Goal: Information Seeking & Learning: Learn about a topic

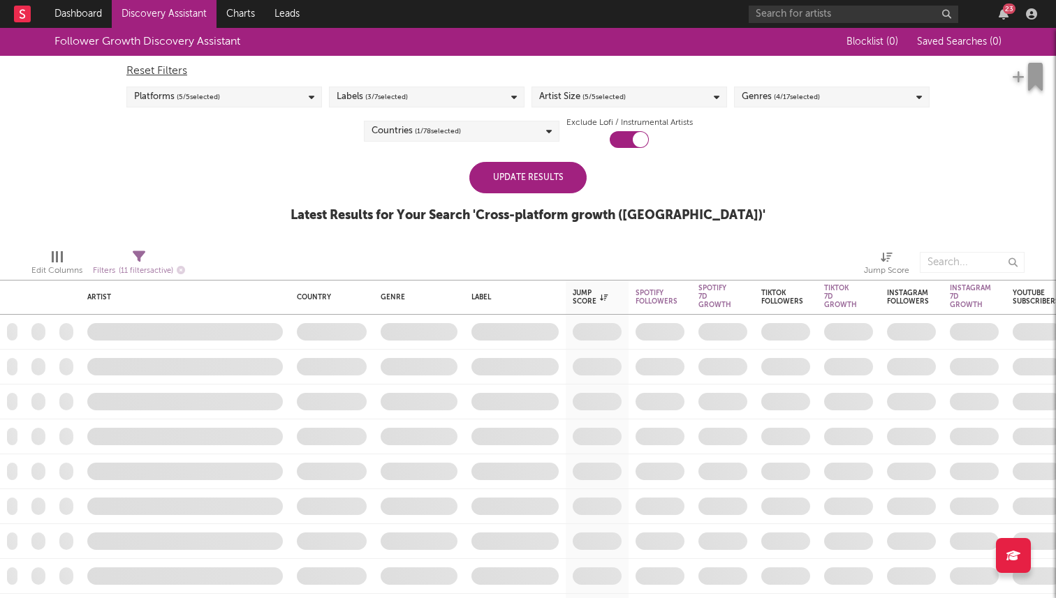
click at [531, 179] on div "Update Results" at bounding box center [527, 177] width 117 height 31
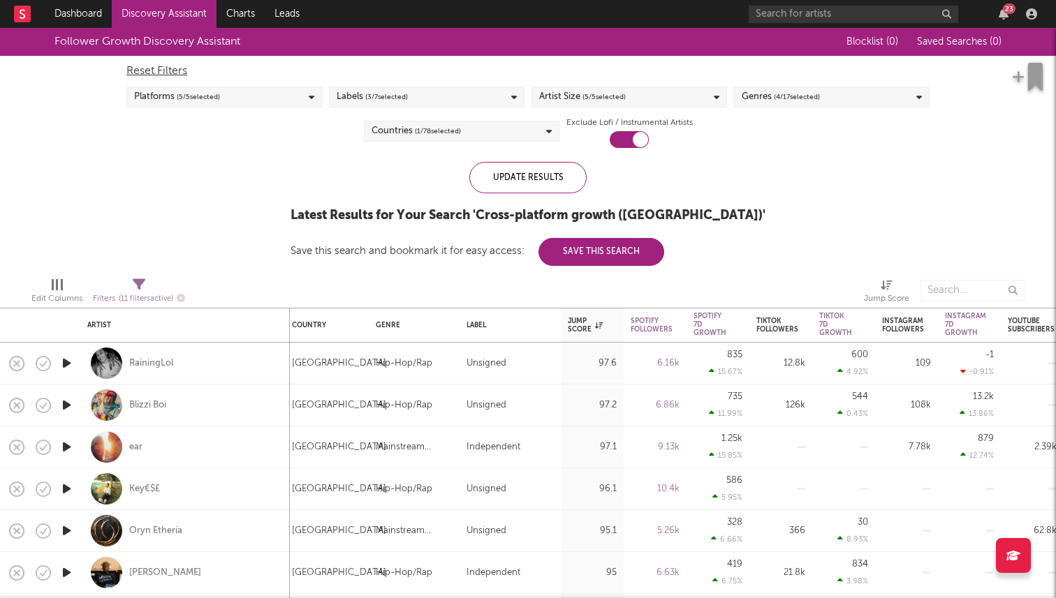
click at [818, 101] on span "( 4 / 17 selected)" at bounding box center [797, 97] width 46 height 17
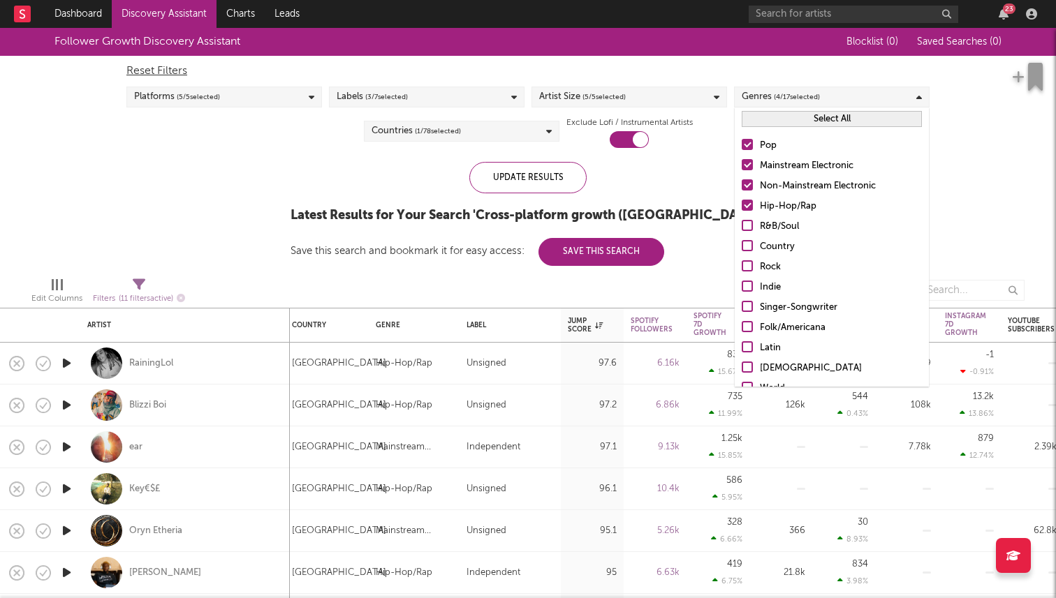
click at [753, 204] on label "Hip-Hop/Rap" at bounding box center [832, 206] width 180 height 17
click at [742, 204] on input "Hip-Hop/Rap" at bounding box center [742, 206] width 0 height 17
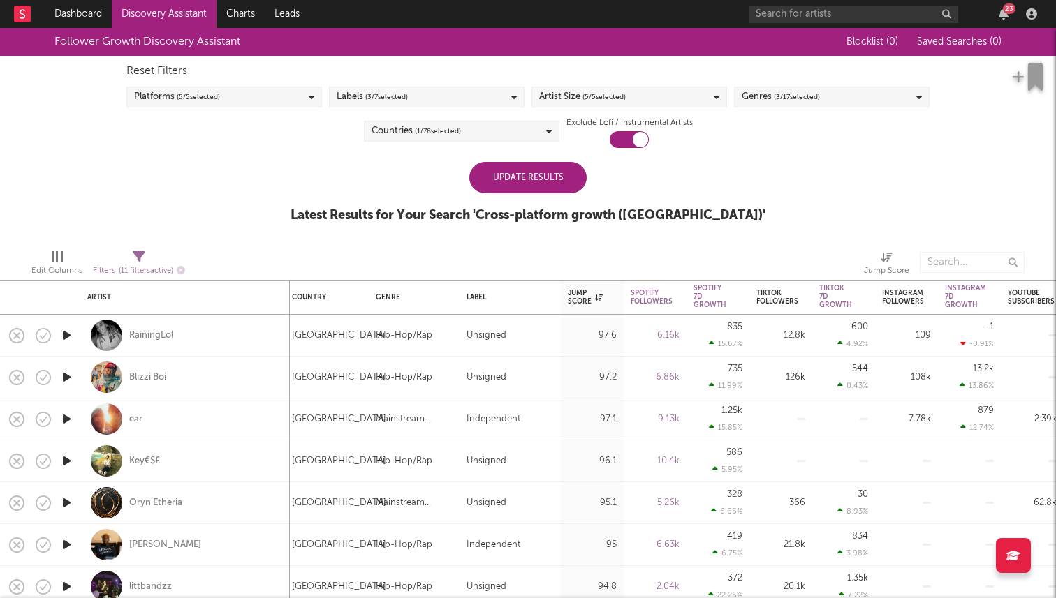
click at [988, 165] on div "Follower Growth Discovery Assistant Blocklist ( 0 ) Saved Searches ( 0 ) Reset …" at bounding box center [528, 133] width 1056 height 210
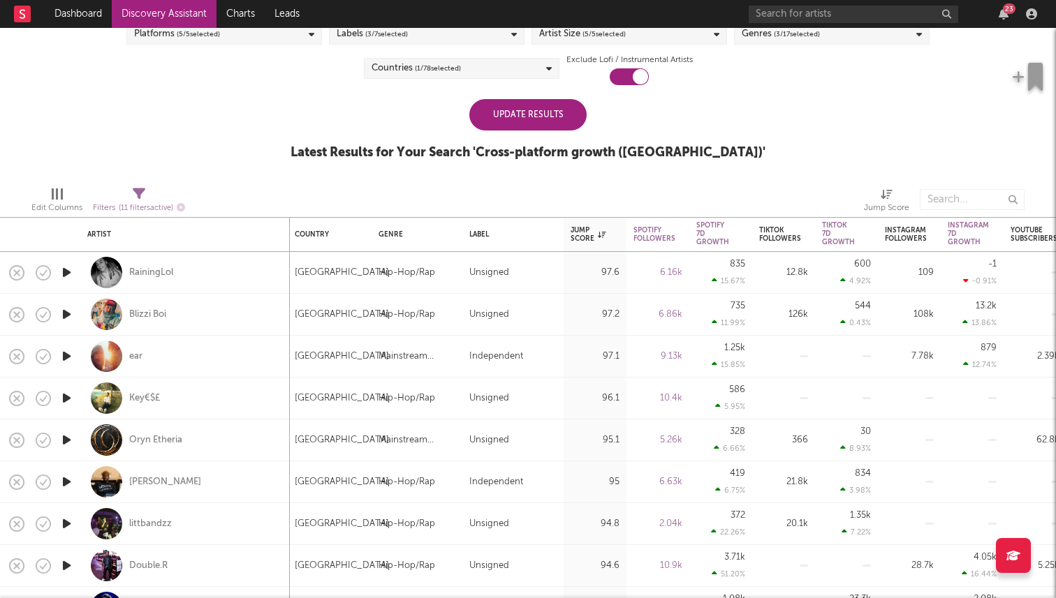
click at [526, 104] on div "Update Results" at bounding box center [527, 114] width 117 height 31
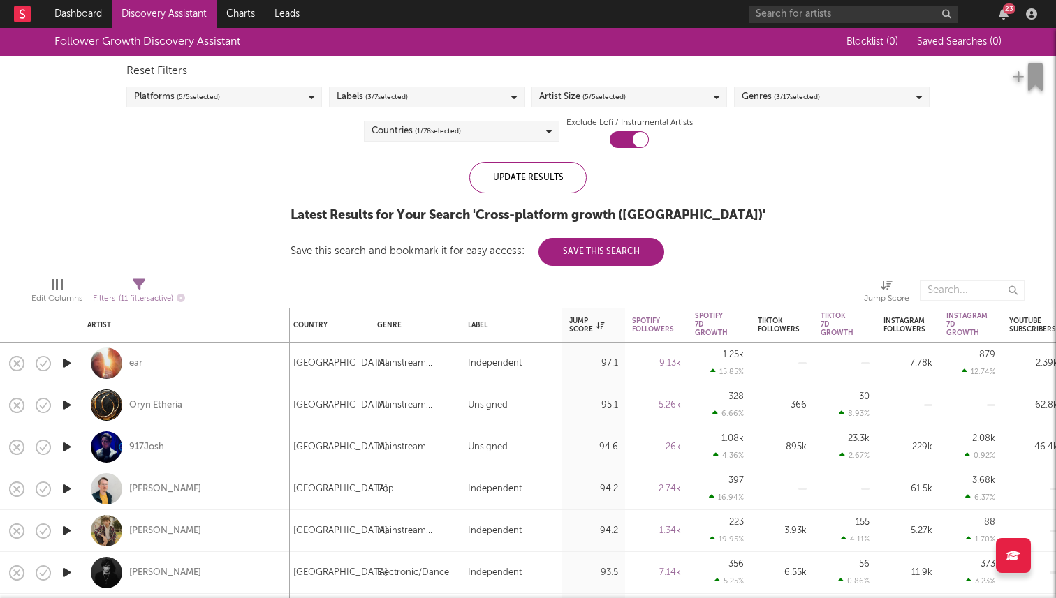
click at [596, 90] on span "( 5 / 5 selected)" at bounding box center [603, 97] width 43 height 17
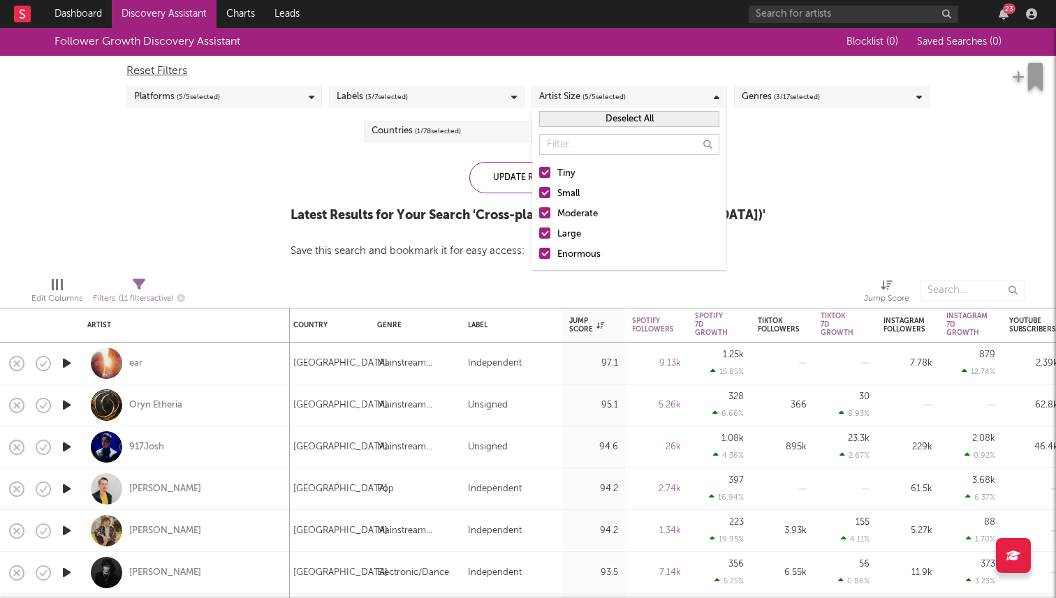
click at [543, 251] on div at bounding box center [544, 253] width 11 height 11
click at [539, 251] on input "Enormous" at bounding box center [539, 255] width 0 height 17
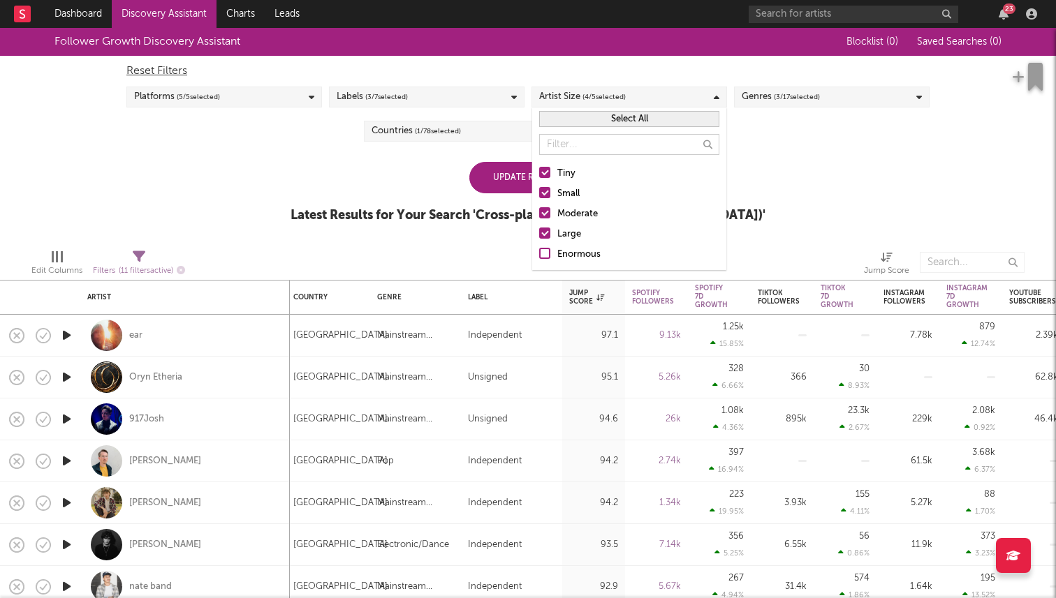
click at [550, 234] on div at bounding box center [544, 233] width 11 height 11
click at [539, 234] on input "Large" at bounding box center [539, 234] width 0 height 17
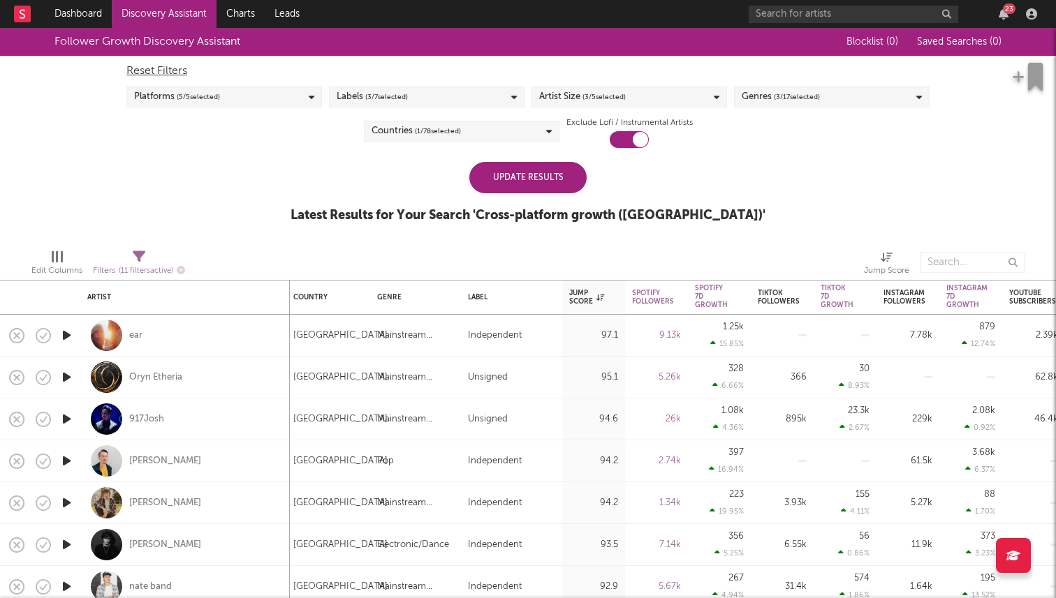
click at [758, 196] on div "Follower Growth Discovery Assistant Blocklist ( 0 ) Saved Searches ( 0 ) Reset …" at bounding box center [528, 133] width 1056 height 210
click at [552, 182] on div "Update Results" at bounding box center [527, 177] width 117 height 31
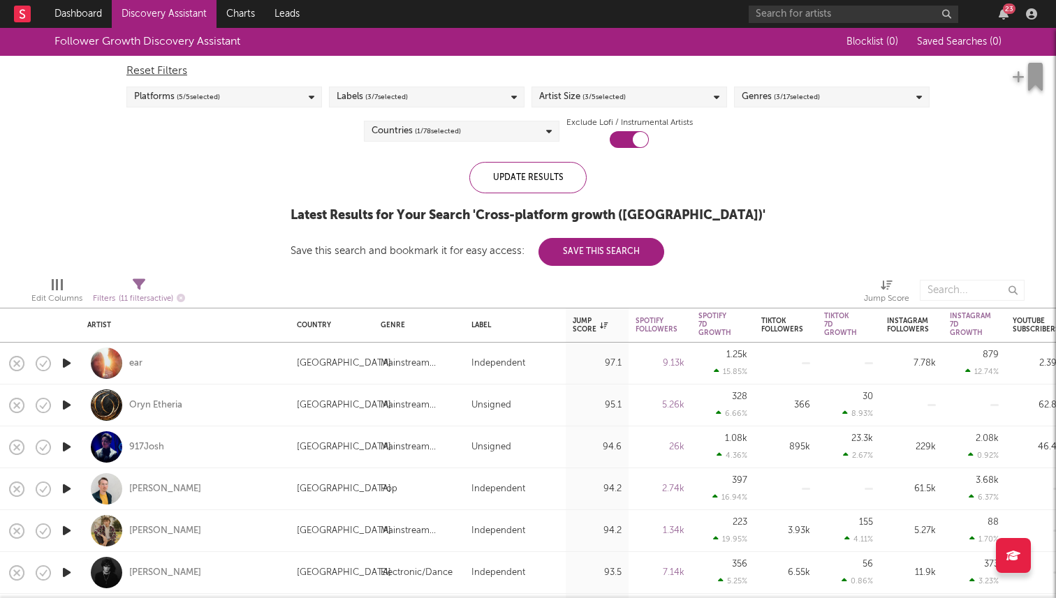
click at [615, 91] on span "( 3 / 5 selected)" at bounding box center [603, 97] width 43 height 17
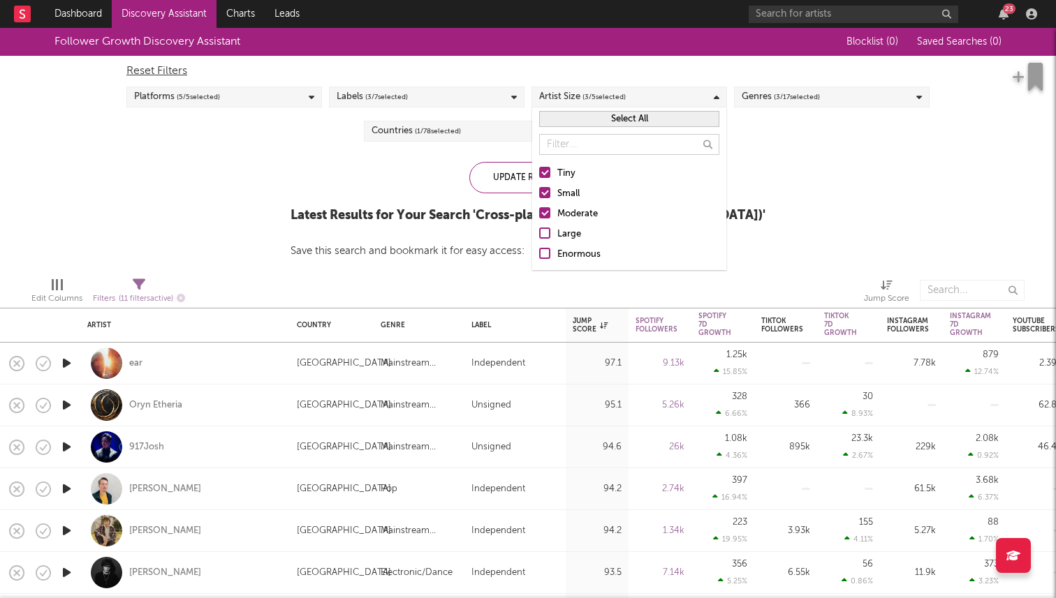
click at [543, 213] on div at bounding box center [544, 212] width 11 height 11
click at [539, 213] on input "Moderate" at bounding box center [539, 214] width 0 height 17
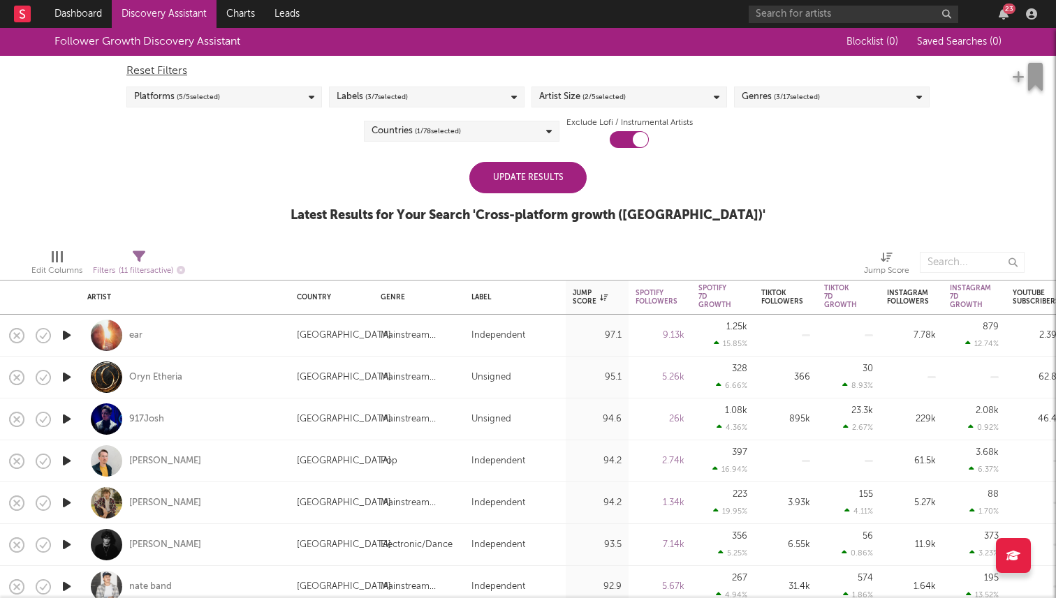
click at [807, 200] on div "Follower Growth Discovery Assistant Blocklist ( 0 ) Saved Searches ( 0 ) Reset …" at bounding box center [528, 133] width 1056 height 210
click at [537, 184] on div "Update Results" at bounding box center [527, 177] width 117 height 31
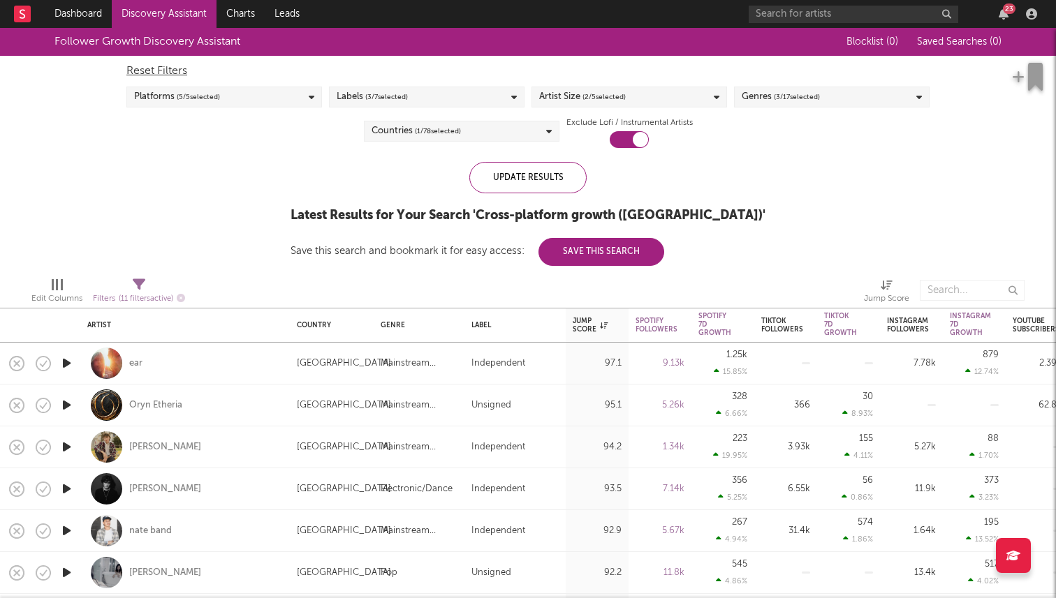
click at [643, 105] on div "Artist Size ( 2 / 5 selected)" at bounding box center [629, 97] width 196 height 21
click at [767, 165] on div "Follower Growth Discovery Assistant Blocklist ( 0 ) Saved Searches ( 0 ) Reset …" at bounding box center [528, 147] width 1056 height 238
click at [605, 96] on span "( 2 / 5 selected)" at bounding box center [603, 97] width 43 height 17
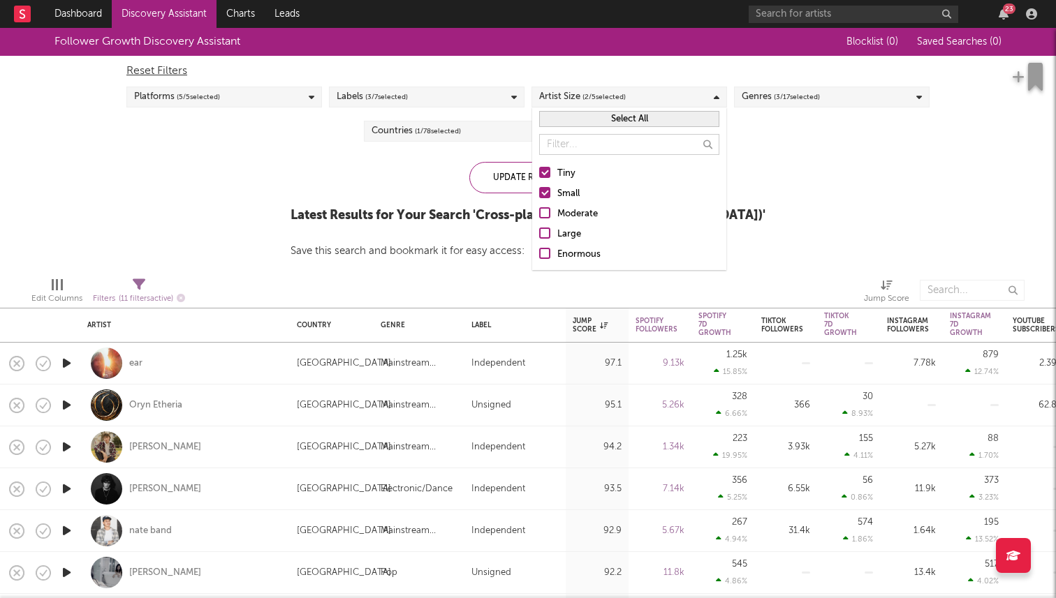
click at [543, 191] on div at bounding box center [544, 192] width 11 height 11
click at [539, 191] on input "Small" at bounding box center [539, 194] width 0 height 17
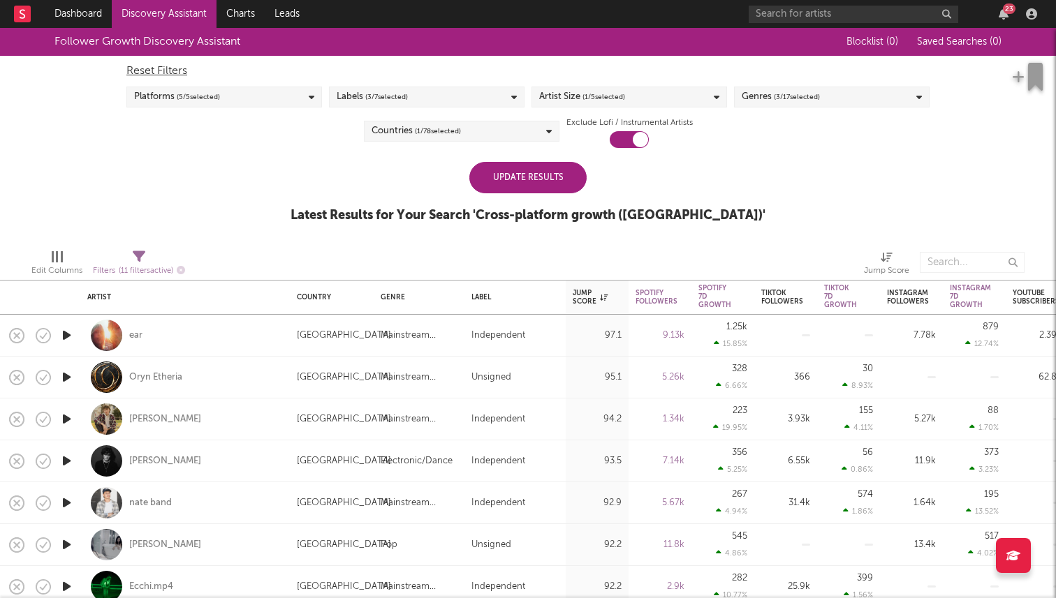
click at [772, 189] on div "Follower Growth Discovery Assistant Blocklist ( 0 ) Saved Searches ( 0 ) Reset …" at bounding box center [528, 133] width 1056 height 210
click at [574, 186] on div "Update Results" at bounding box center [527, 177] width 117 height 31
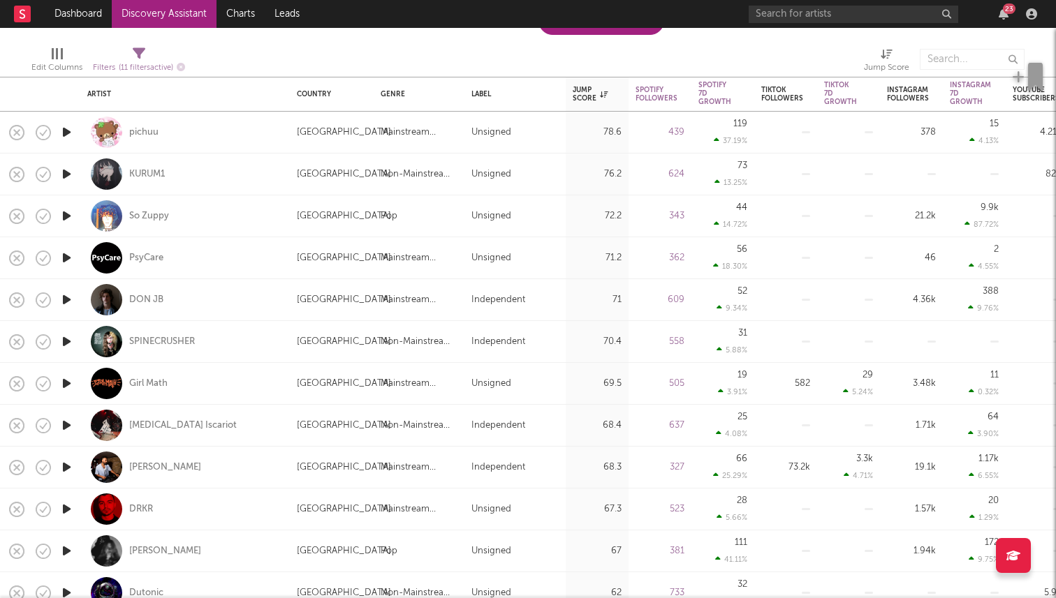
click at [186, 139] on div "pichuu" at bounding box center [185, 132] width 196 height 41
select select "1w"
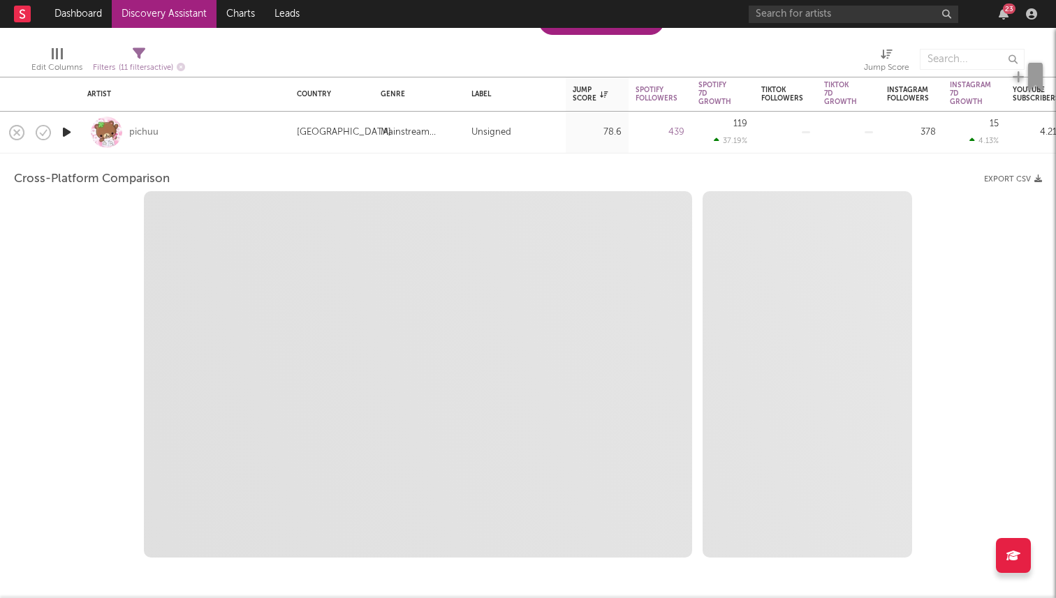
select select "1w"
select select "1m"
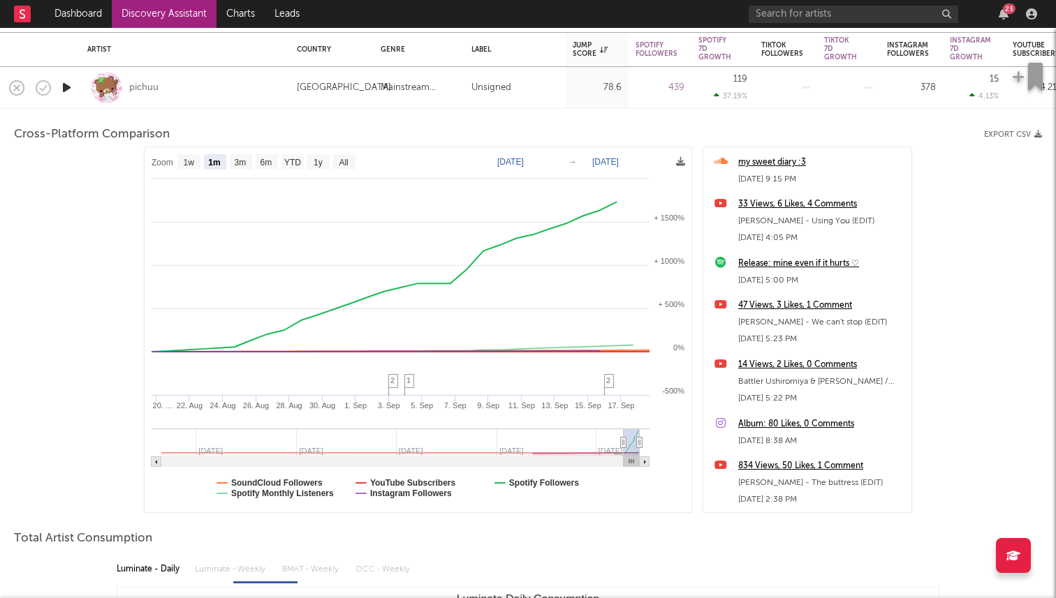
click at [807, 423] on div "Album: 80 Likes, 0 Comments" at bounding box center [821, 424] width 166 height 17
click at [807, 207] on div "33 Views, 6 Likes, 4 Comments" at bounding box center [821, 204] width 166 height 17
click at [66, 89] on icon "button" at bounding box center [66, 87] width 15 height 17
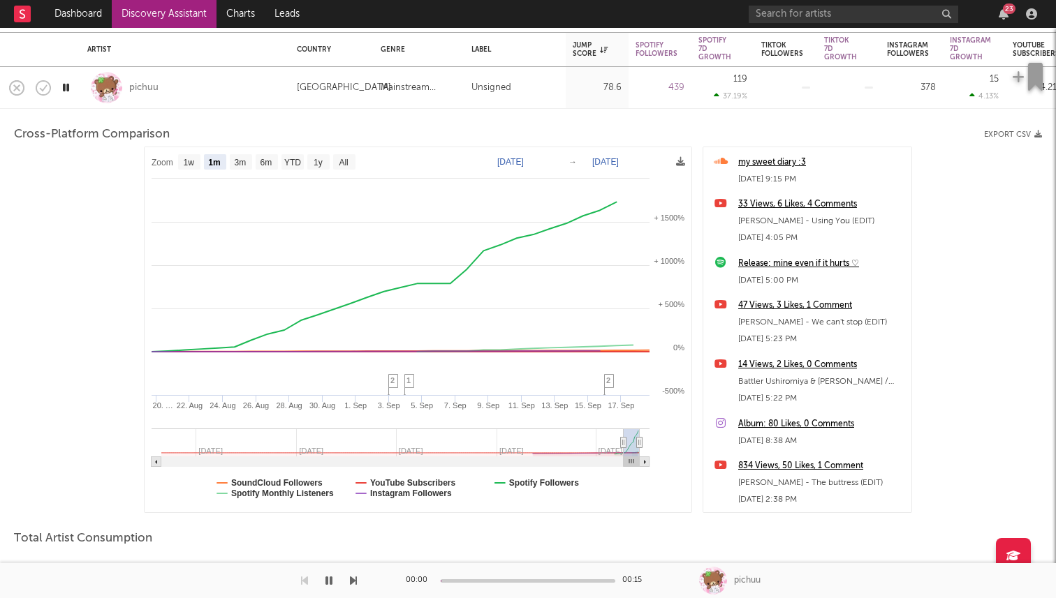
click at [66, 89] on icon "button" at bounding box center [65, 87] width 13 height 17
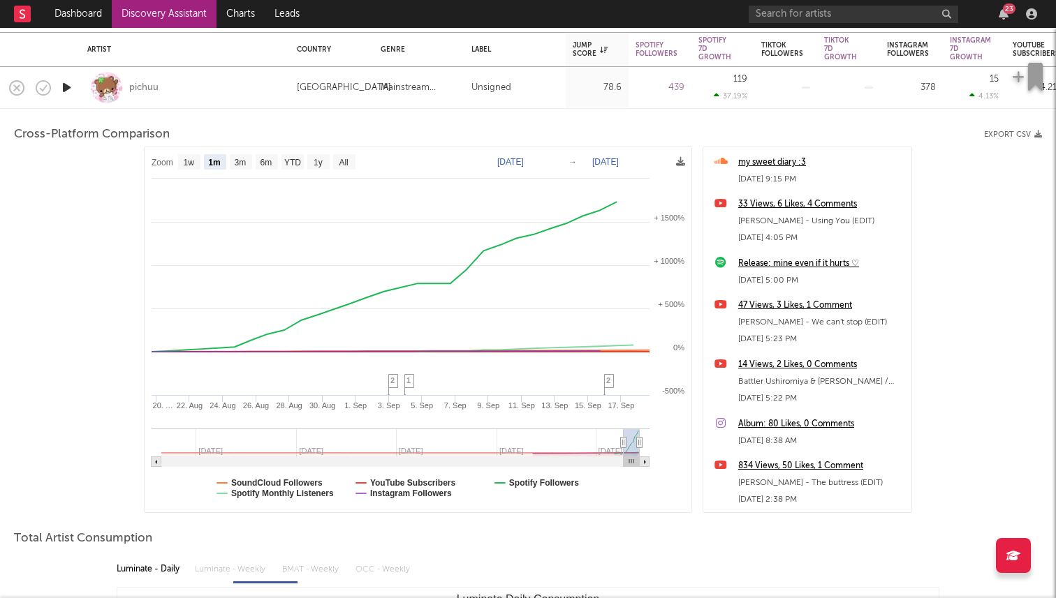
click at [69, 87] on icon "button" at bounding box center [66, 87] width 15 height 17
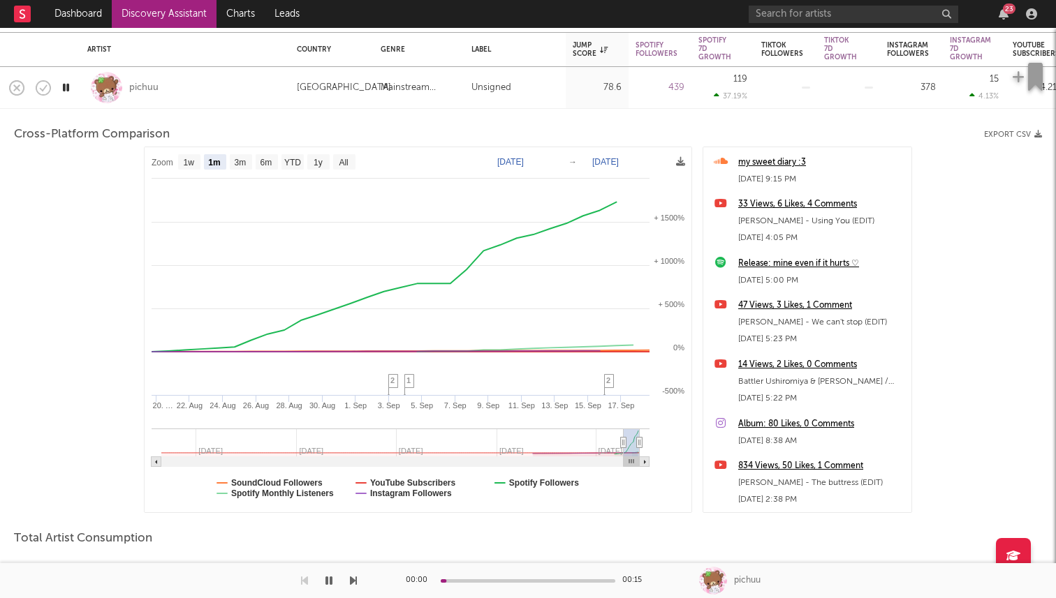
click at [69, 87] on icon "button" at bounding box center [65, 87] width 13 height 17
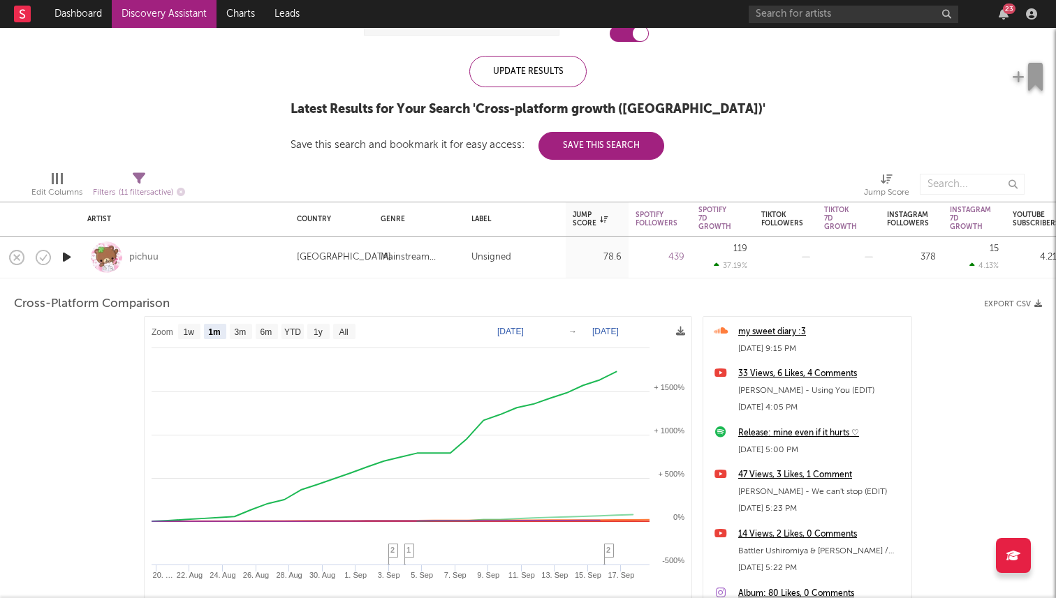
click at [177, 256] on div "pichuu" at bounding box center [185, 257] width 196 height 41
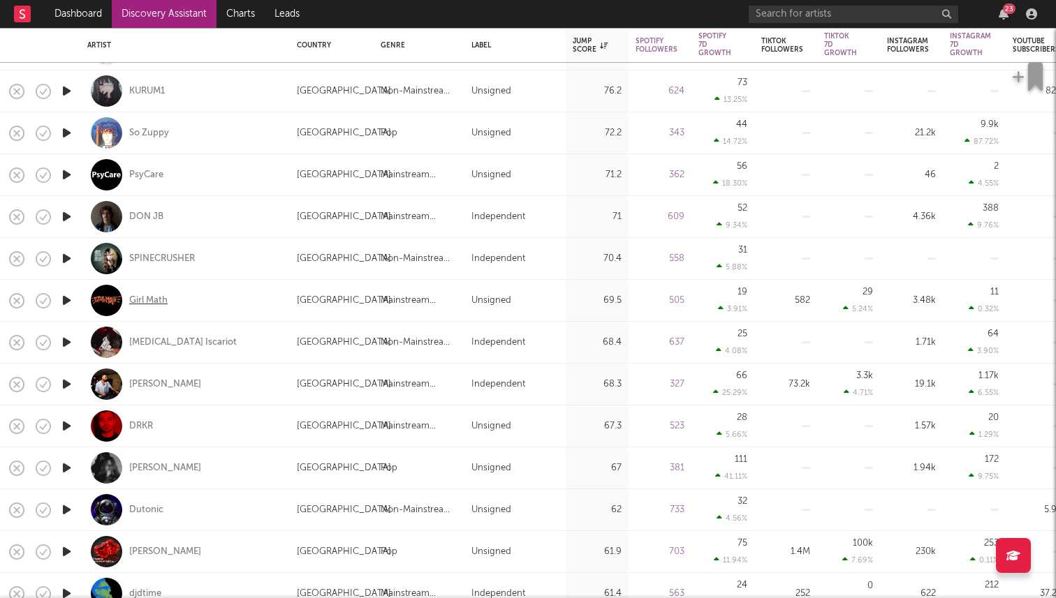
click at [164, 298] on div "Girl Math" at bounding box center [148, 301] width 38 height 13
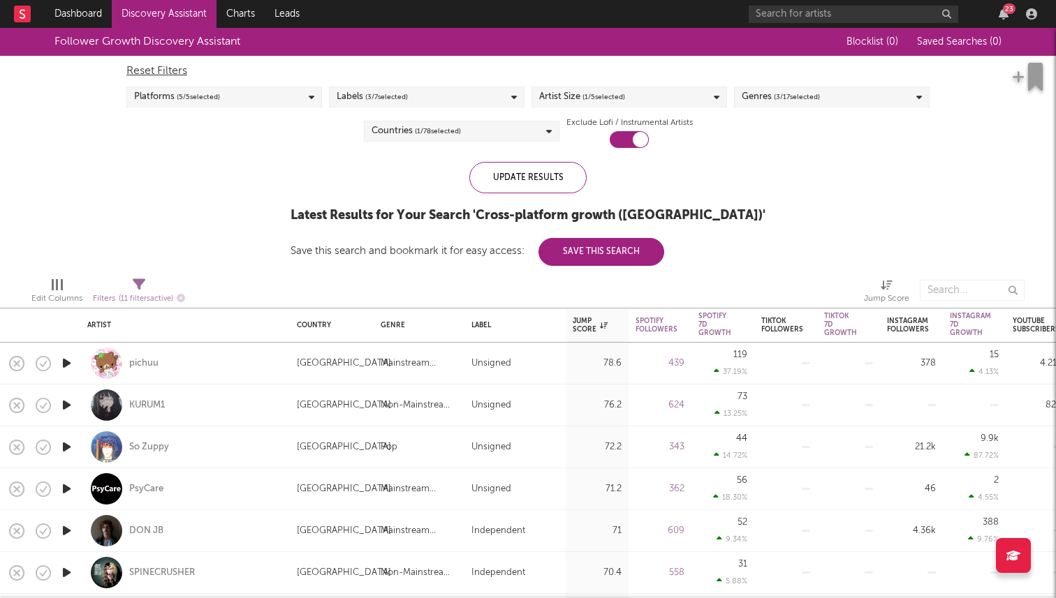
click at [656, 98] on div "Artist Size ( 1 / 5 selected)" at bounding box center [629, 97] width 196 height 21
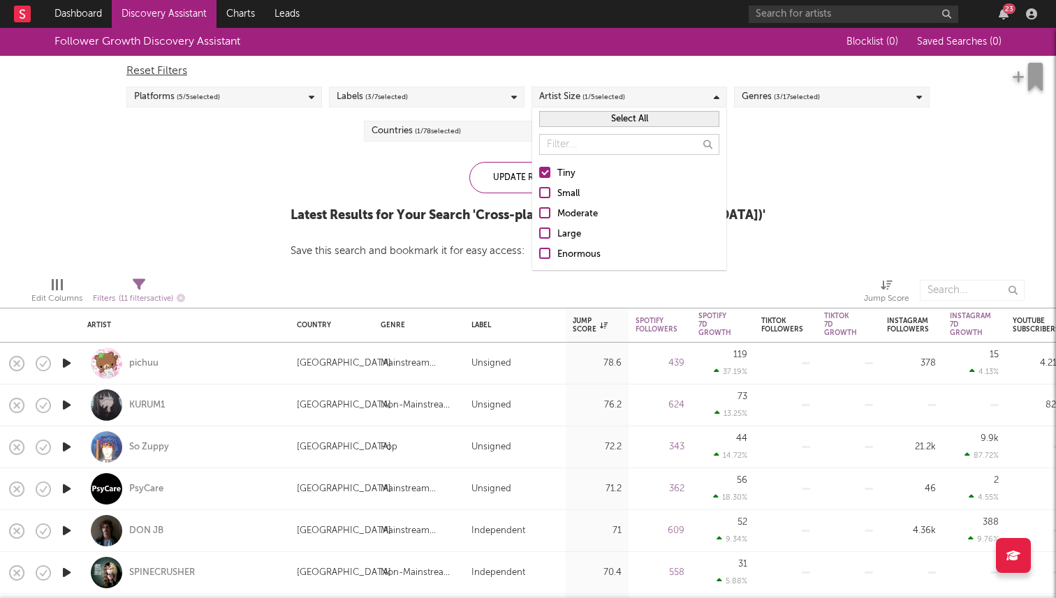
click at [550, 190] on label "Small" at bounding box center [629, 194] width 180 height 17
click at [539, 190] on input "Small" at bounding box center [539, 194] width 0 height 17
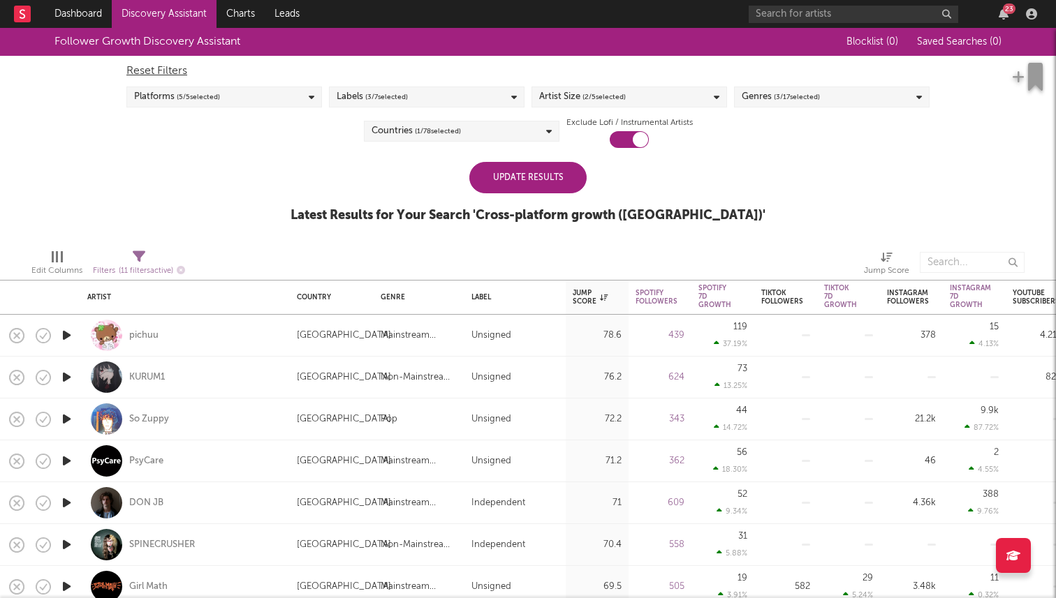
click at [835, 202] on div "Follower Growth Discovery Assistant Blocklist ( 0 ) Saved Searches ( 0 ) Reset …" at bounding box center [528, 133] width 1056 height 210
click at [545, 186] on div "Update Results" at bounding box center [527, 177] width 117 height 31
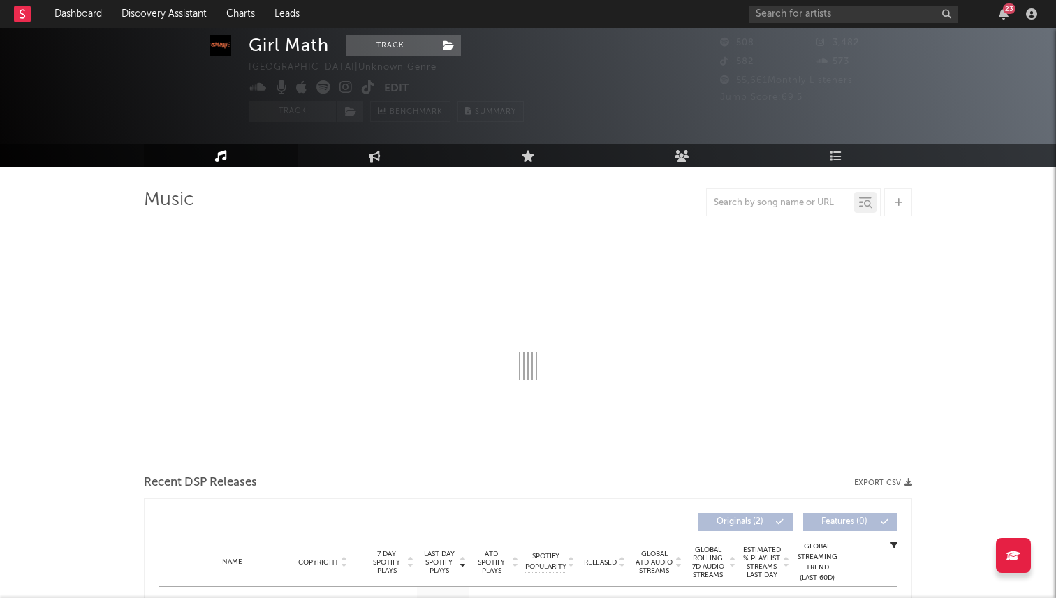
select select "1w"
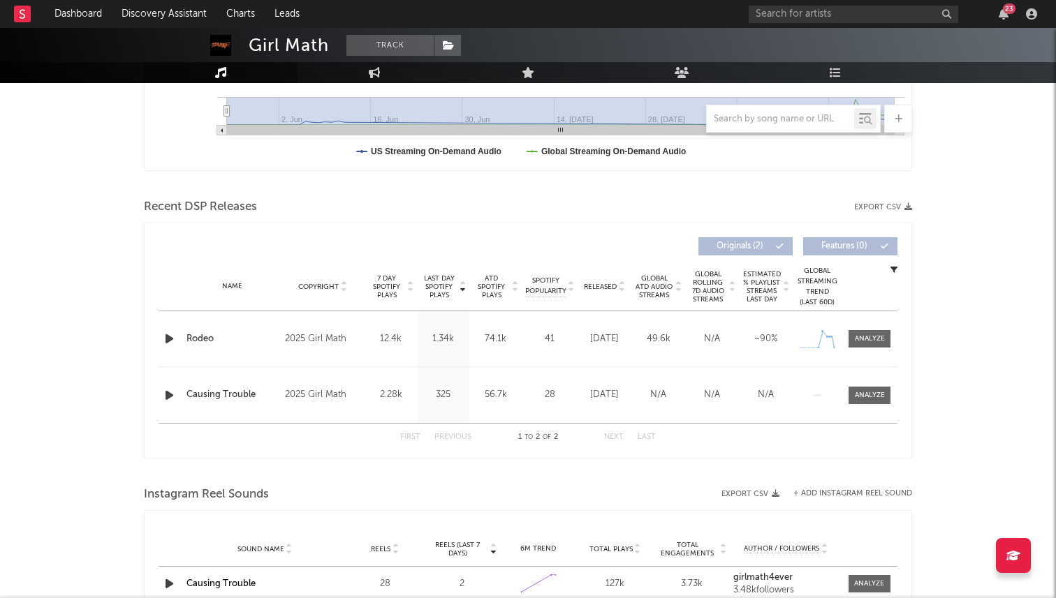
scroll to position [409, 0]
